Goal: Information Seeking & Learning: Learn about a topic

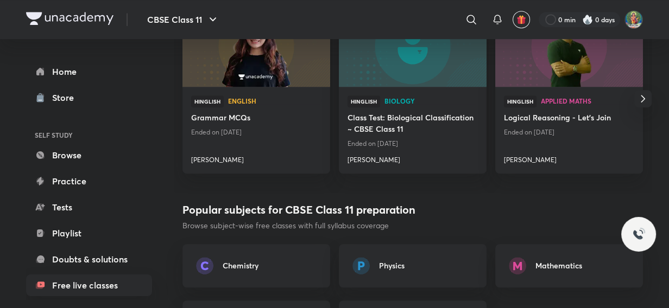
scroll to position [543, 0]
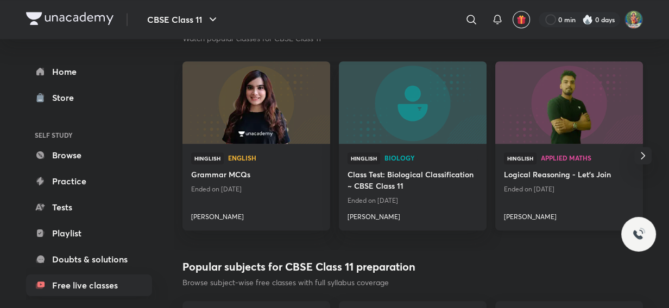
click at [559, 156] on span "Applied Maths" at bounding box center [587, 158] width 93 height 7
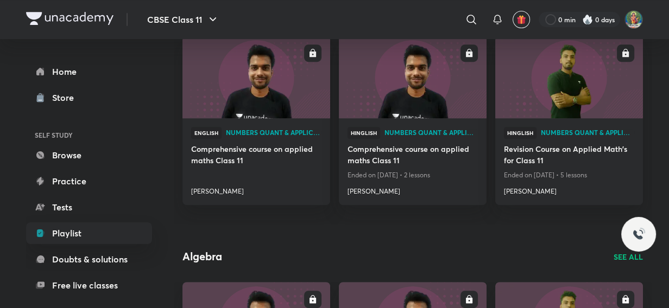
scroll to position [345, 0]
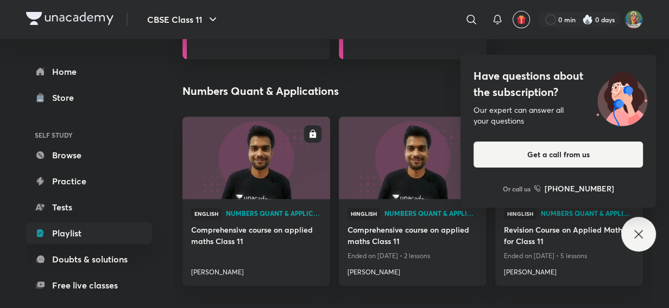
click at [646, 230] on div "Have questions about the subscription? Our expert can answer all your questions…" at bounding box center [638, 234] width 35 height 35
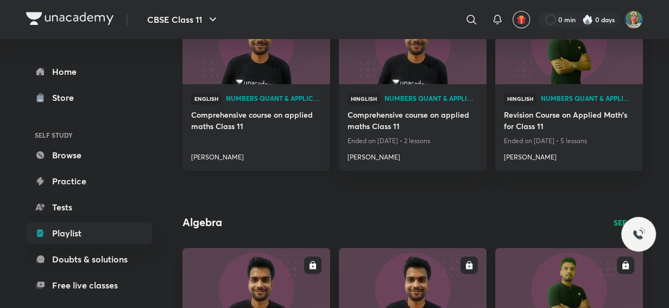
scroll to position [213, 0]
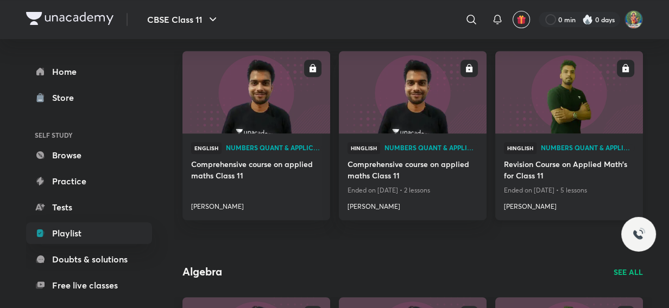
click at [518, 208] on h4 "[PERSON_NAME]" at bounding box center [569, 205] width 130 height 14
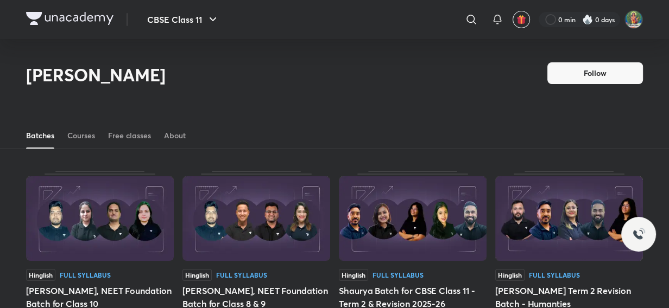
scroll to position [47, 0]
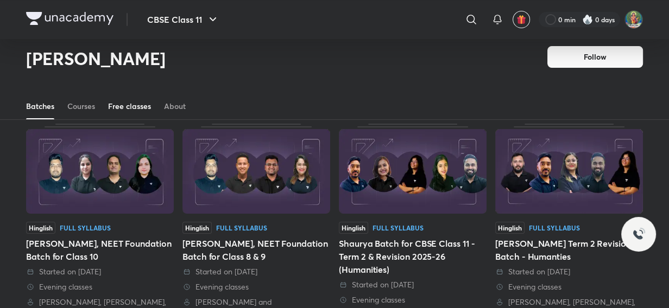
click at [142, 107] on div "Free classes" at bounding box center [129, 106] width 43 height 11
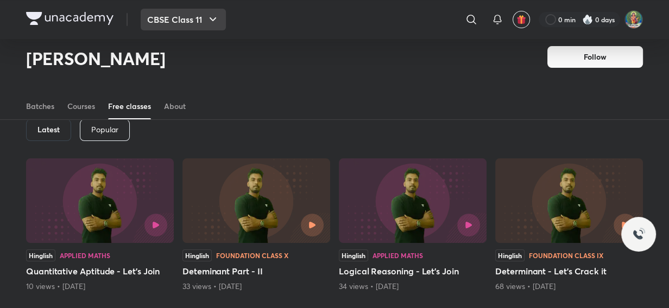
click at [157, 22] on button "CBSE Class 11" at bounding box center [183, 20] width 85 height 22
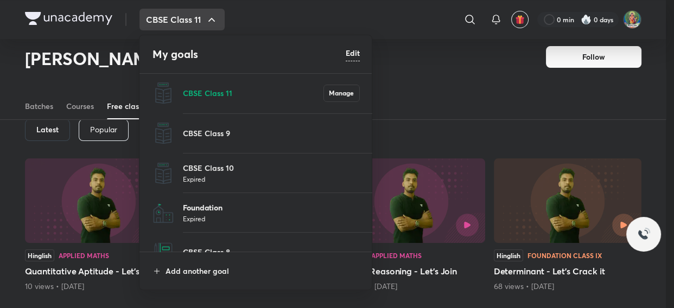
click at [195, 208] on p "Foundation" at bounding box center [271, 207] width 177 height 11
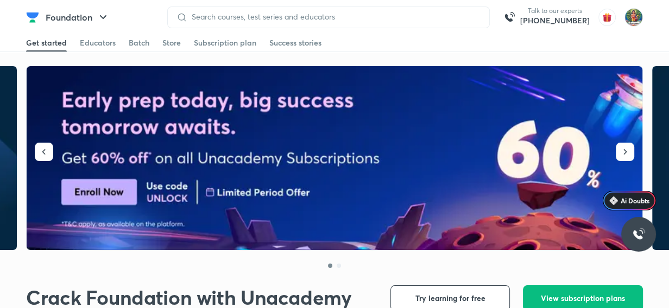
scroll to position [197, 0]
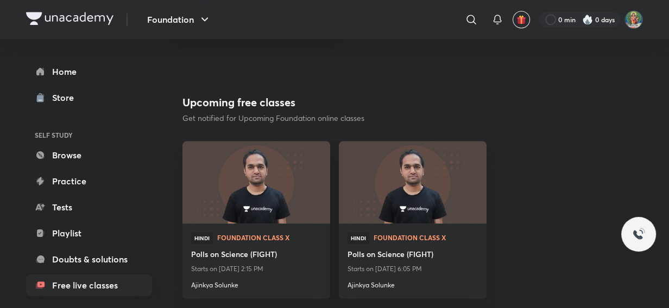
scroll to position [937, 0]
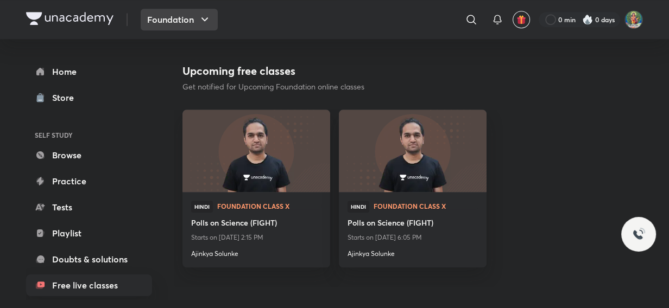
click at [199, 20] on icon "button" at bounding box center [204, 19] width 13 height 13
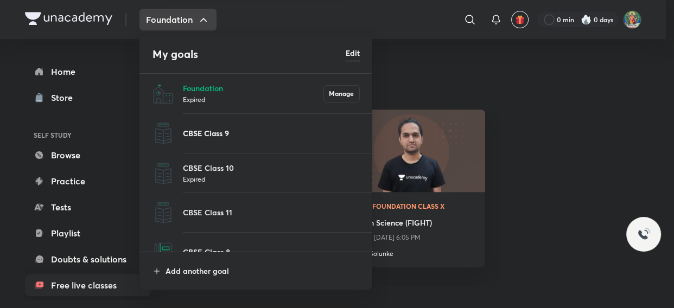
click at [217, 133] on p "CBSE Class 9" at bounding box center [271, 133] width 177 height 11
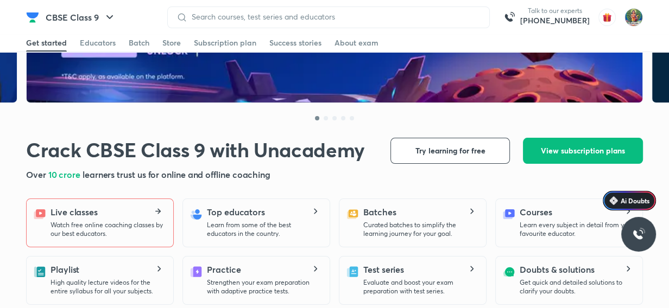
click at [128, 217] on div "Live classes Watch free online coaching classes by our best educators." at bounding box center [107, 222] width 114 height 33
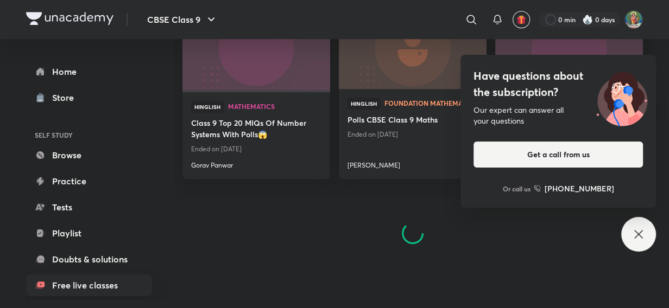
scroll to position [543, 0]
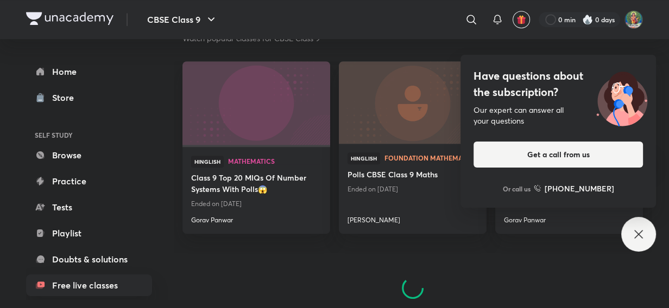
click at [636, 224] on div "Have questions about the subscription? Our expert can answer all your questions…" at bounding box center [638, 234] width 35 height 35
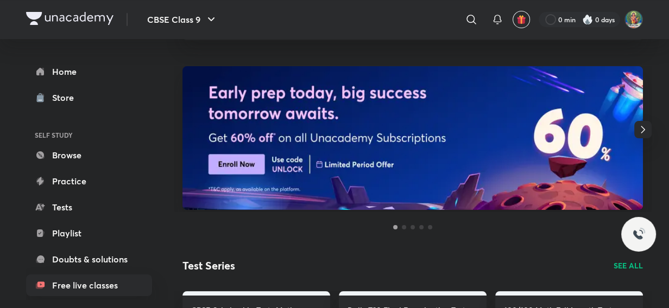
scroll to position [126, 0]
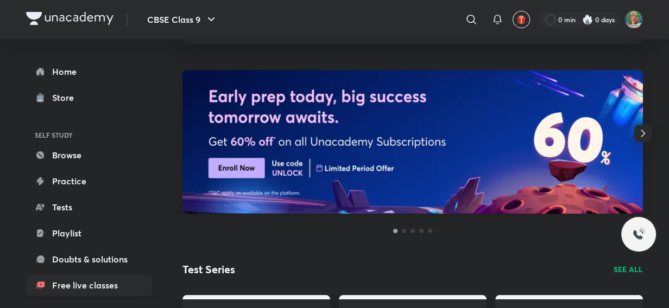
click at [644, 134] on icon "button" at bounding box center [642, 133] width 4 height 7
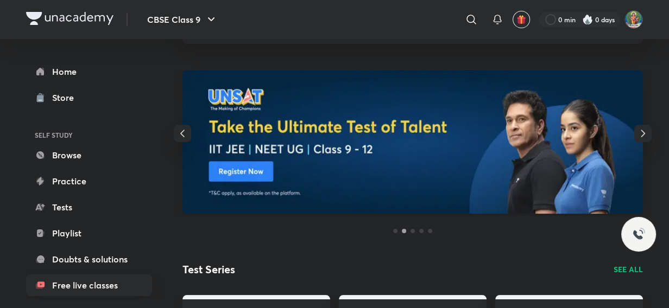
click at [644, 134] on icon "button" at bounding box center [642, 133] width 4 height 7
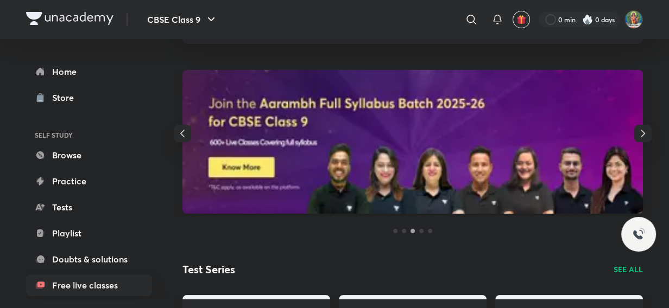
click at [644, 134] on icon "button" at bounding box center [642, 133] width 4 height 7
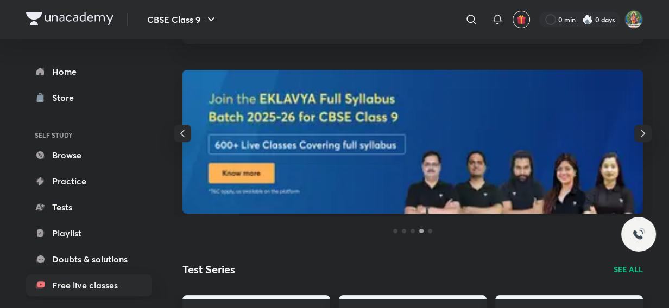
click at [644, 134] on icon "button" at bounding box center [642, 133] width 4 height 7
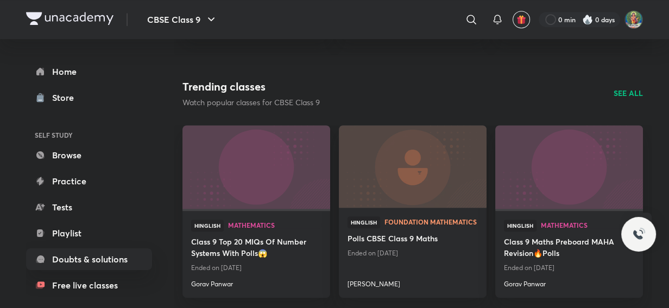
scroll to position [483, 0]
